Goal: Feedback & Contribution: Contribute content

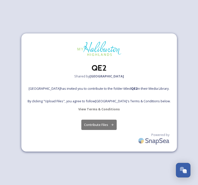
click at [108, 124] on button "Contribute Files" at bounding box center [98, 124] width 35 height 10
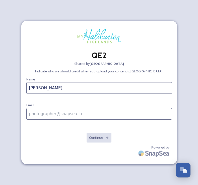
click at [47, 88] on input "[PERSON_NAME]" at bounding box center [99, 88] width 146 height 12
type input "[PERSON_NAME]"
click at [50, 118] on input at bounding box center [99, 114] width 146 height 12
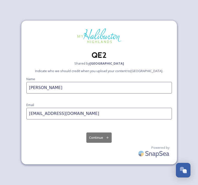
type input "[EMAIL_ADDRESS][DOMAIN_NAME]"
click at [92, 137] on button "Continue" at bounding box center [98, 137] width 25 height 10
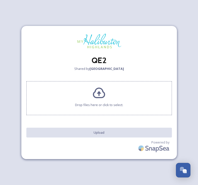
click at [114, 108] on div "Drop files here or click to select." at bounding box center [99, 98] width 146 height 34
click at [106, 104] on span "Drop files here or click to select." at bounding box center [99, 104] width 48 height 5
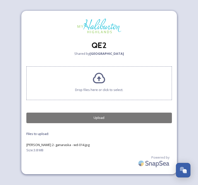
click at [121, 116] on button "Upload" at bounding box center [99, 117] width 146 height 10
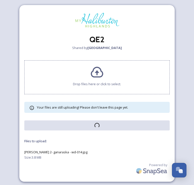
click at [118, 82] on span "Drop files here or click to select." at bounding box center [97, 84] width 48 height 5
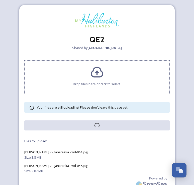
click at [108, 84] on span "Drop files here or click to select." at bounding box center [97, 84] width 48 height 5
click at [103, 81] on div "Drop files here or click to select." at bounding box center [97, 77] width 146 height 34
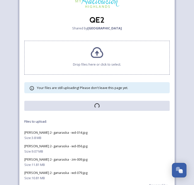
scroll to position [41, 0]
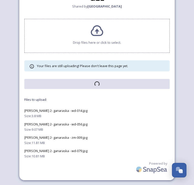
click at [113, 46] on div "Drop files here or click to select." at bounding box center [97, 36] width 146 height 34
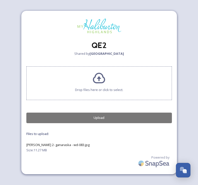
click at [104, 95] on div "Drop files here or click to select." at bounding box center [99, 83] width 146 height 34
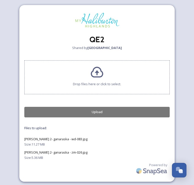
click at [109, 88] on div "Drop files here or click to select." at bounding box center [97, 77] width 146 height 34
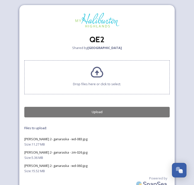
click at [97, 87] on div "Drop files here or click to select." at bounding box center [97, 77] width 146 height 34
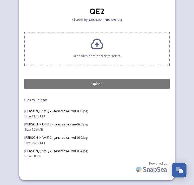
click at [101, 86] on button "Upload" at bounding box center [97, 84] width 146 height 10
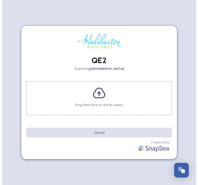
scroll to position [0, 0]
